Goal: Task Accomplishment & Management: Manage account settings

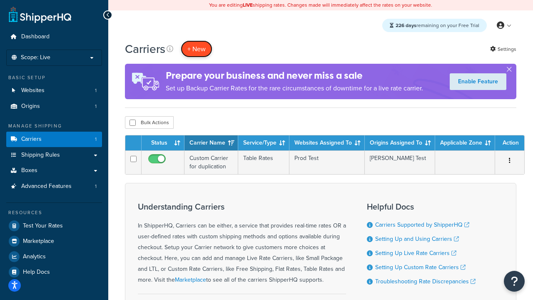
click at [197, 49] on button "+ New" at bounding box center [197, 48] width 32 height 17
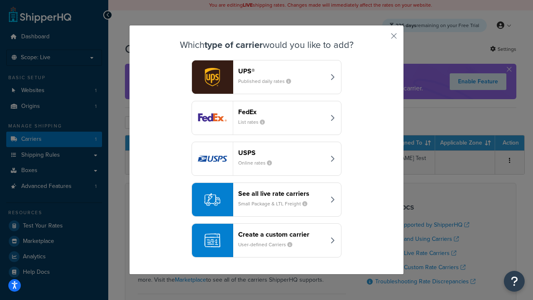
click at [282, 112] on header "FedEx" at bounding box center [281, 112] width 87 height 8
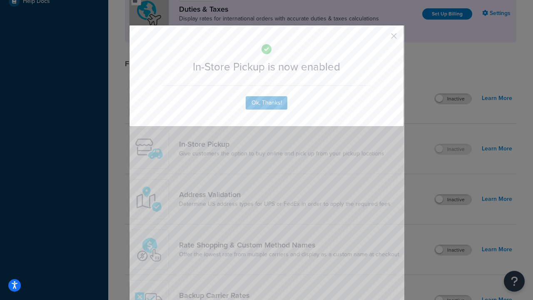
click at [381, 39] on button "button" at bounding box center [382, 39] width 2 height 2
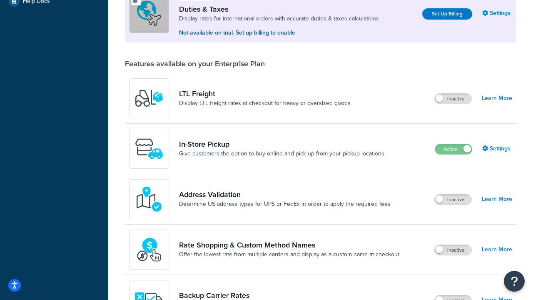
scroll to position [255, 0]
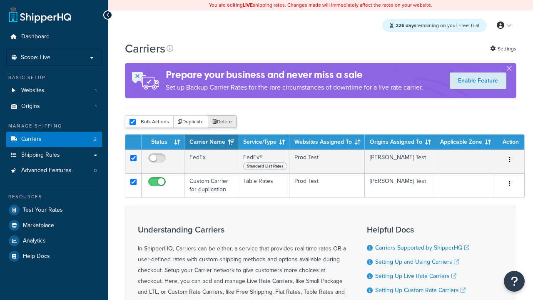
click at [222, 122] on button "Delete" at bounding box center [222, 121] width 29 height 12
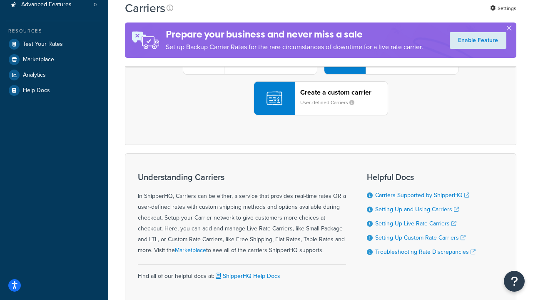
click at [321, 115] on div "UPS® Published daily rates FedEx List rates USPS Online rates See all live rate…" at bounding box center [321, 58] width 374 height 116
click at [321, 108] on div "Create a custom carrier User-defined Carriers" at bounding box center [343, 98] width 87 height 20
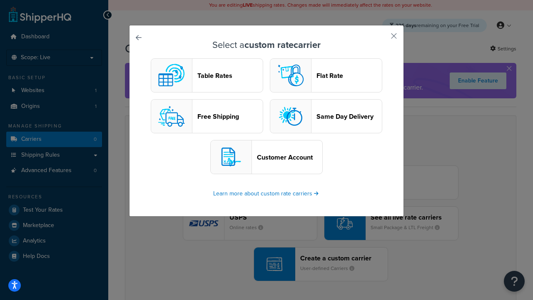
click at [207, 76] on header "Table Rates" at bounding box center [229, 76] width 65 height 8
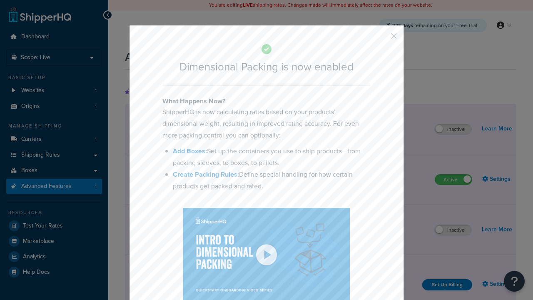
click at [381, 39] on button "button" at bounding box center [382, 39] width 2 height 2
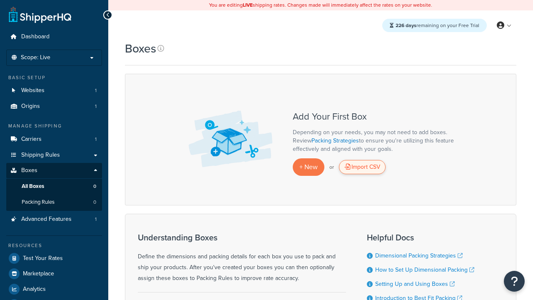
click at [362, 167] on div "Import CSV" at bounding box center [362, 167] width 47 height 14
